Goal: Task Accomplishment & Management: Manage account settings

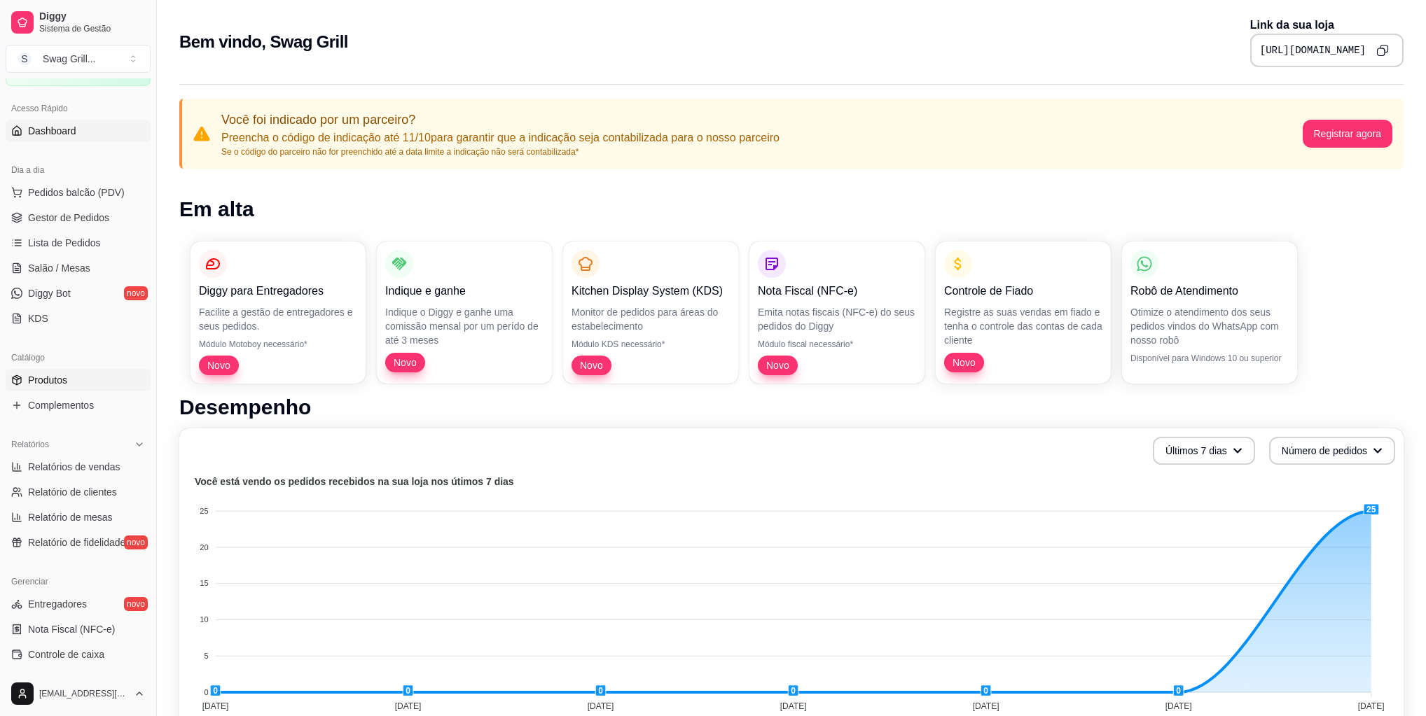
scroll to position [112, 0]
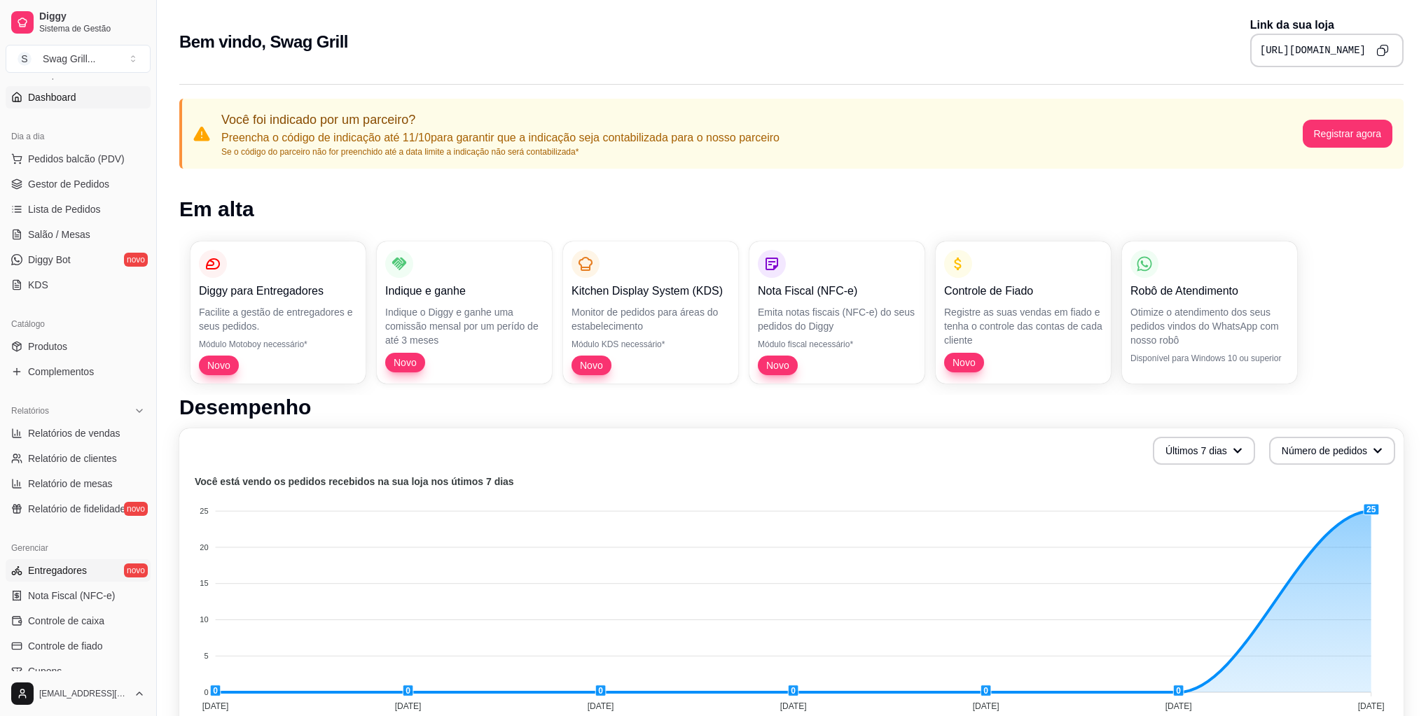
click at [60, 565] on span "Entregadores" at bounding box center [57, 571] width 59 height 14
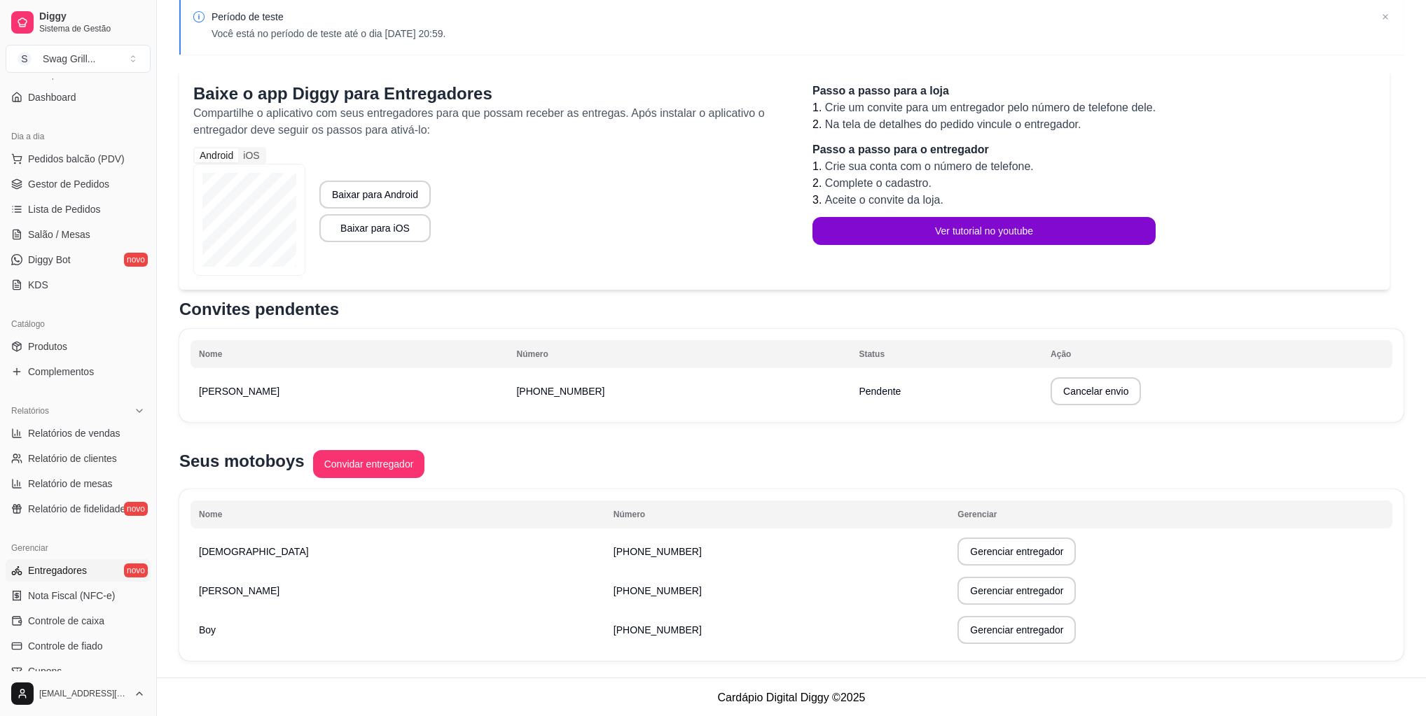
scroll to position [67, 0]
click at [959, 631] on button "Gerenciar entregador" at bounding box center [1016, 629] width 115 height 27
select select "30"
click at [957, 587] on button "Gerenciar entregador" at bounding box center [1016, 590] width 118 height 28
select select "30"
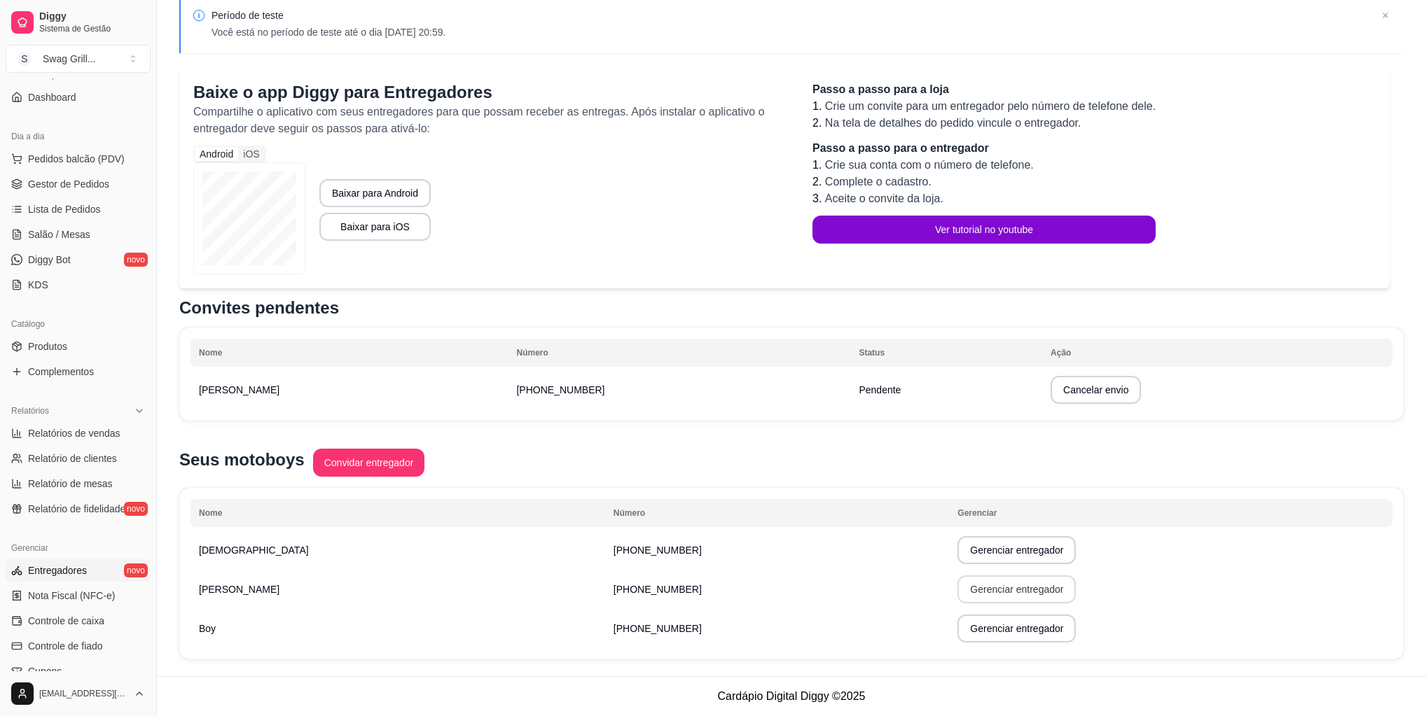
click at [957, 594] on button "Gerenciar entregador" at bounding box center [1016, 590] width 118 height 28
select select "30"
